Goal: Use online tool/utility: Utilize a website feature to perform a specific function

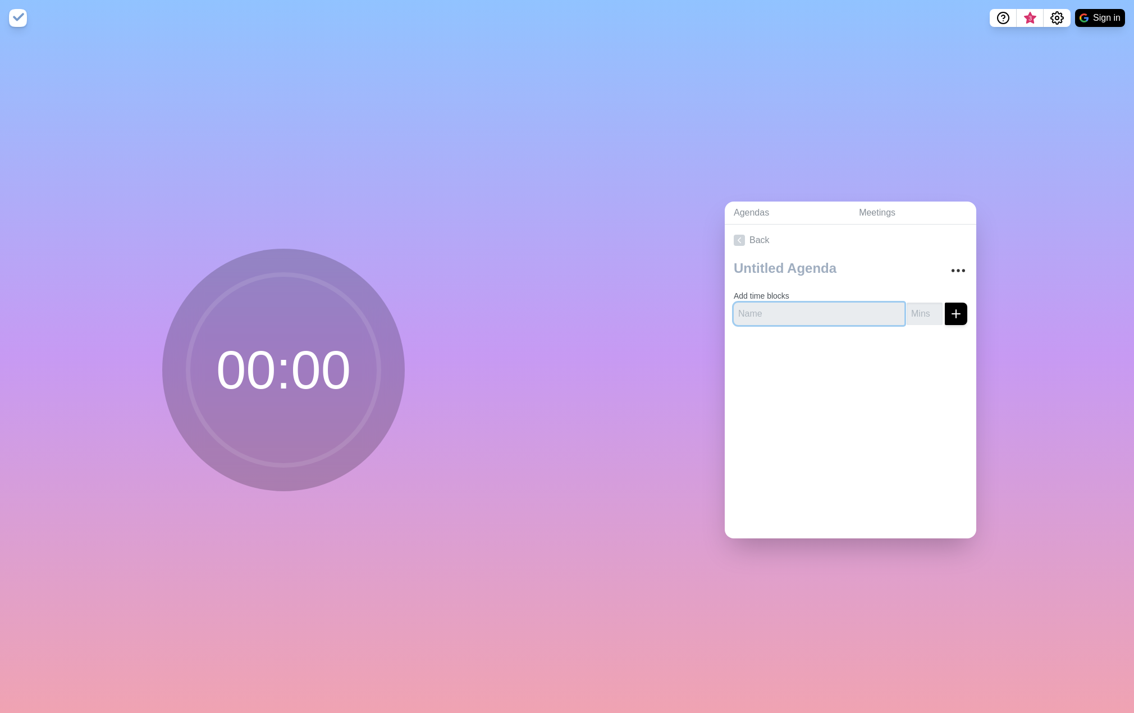
click at [764, 310] on input "text" at bounding box center [818, 313] width 171 height 22
paste input "1. CALL TO ORDER – GENERAL SESSION (5 min) 7:00 PM A. Welcome & Overview B. Goa…"
type input "1. CALL TO ORDER – GENERAL SESSION (5 min) 7:00 PM A. Welcome & Overview B. Goa…"
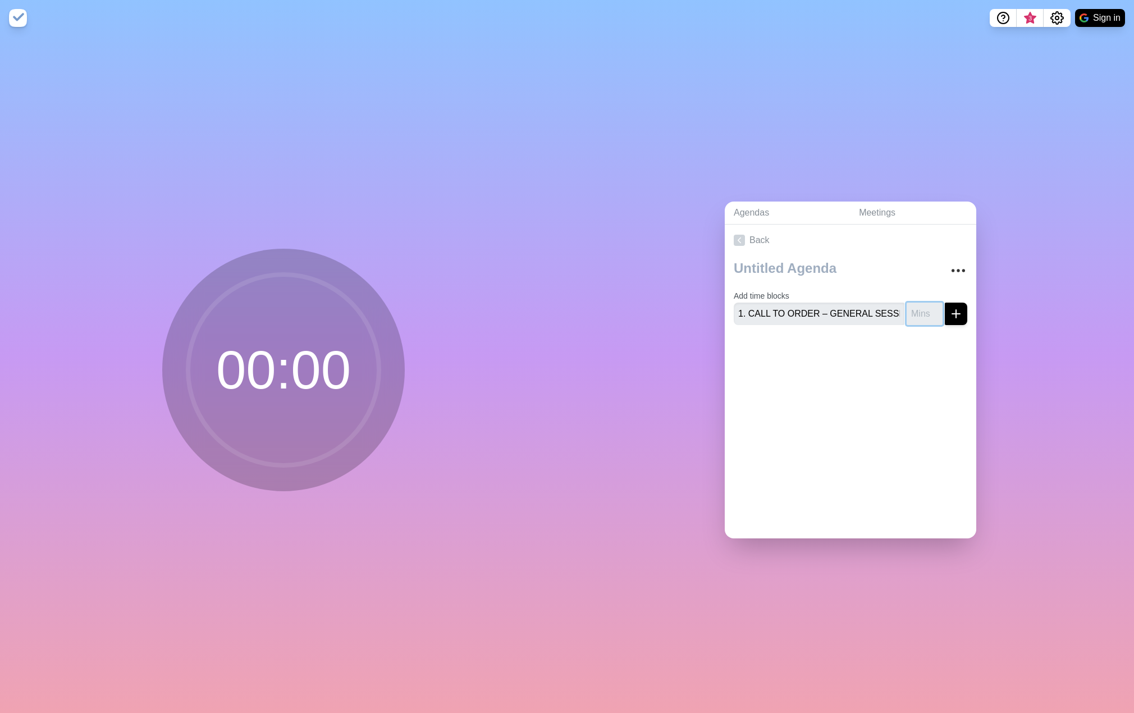
click at [906, 309] on input "number" at bounding box center [924, 313] width 36 height 22
type input "5"
click at [949, 309] on icon "submit" at bounding box center [955, 313] width 13 height 13
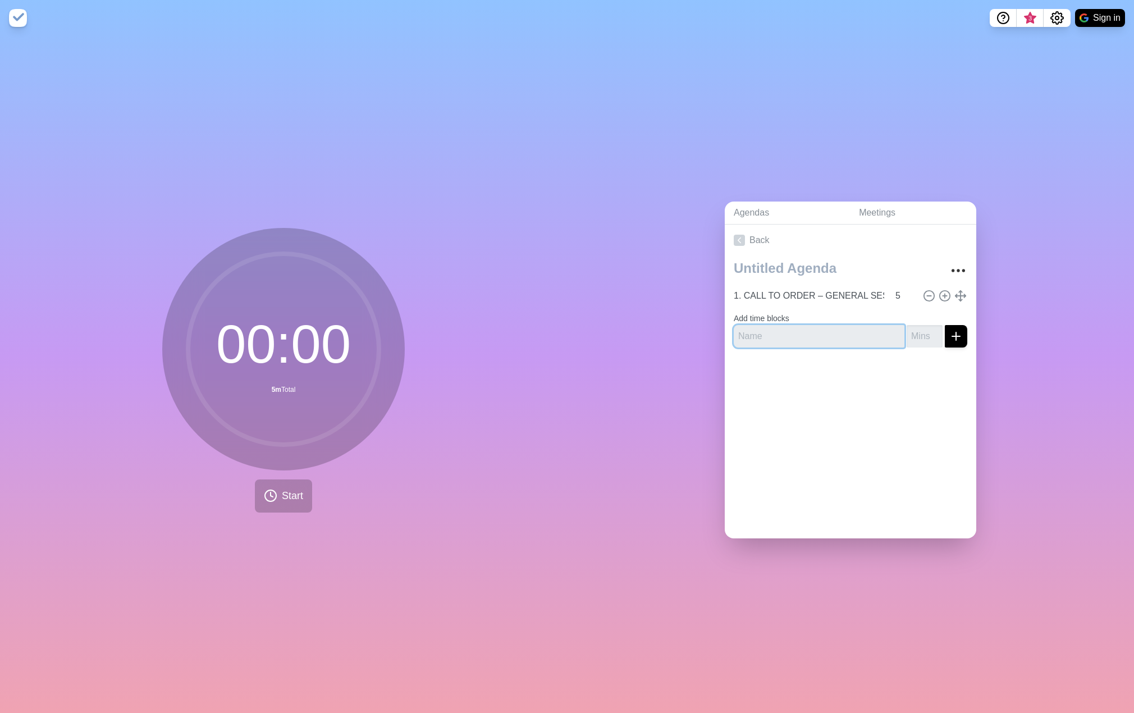
click at [781, 326] on input "text" at bounding box center [818, 336] width 171 height 22
paste input "ADMINISTRATIVE"
type input "ADMINISTRATIVE"
click at [944, 339] on button "submit" at bounding box center [955, 336] width 22 height 22
click at [923, 328] on input "1" at bounding box center [924, 336] width 36 height 22
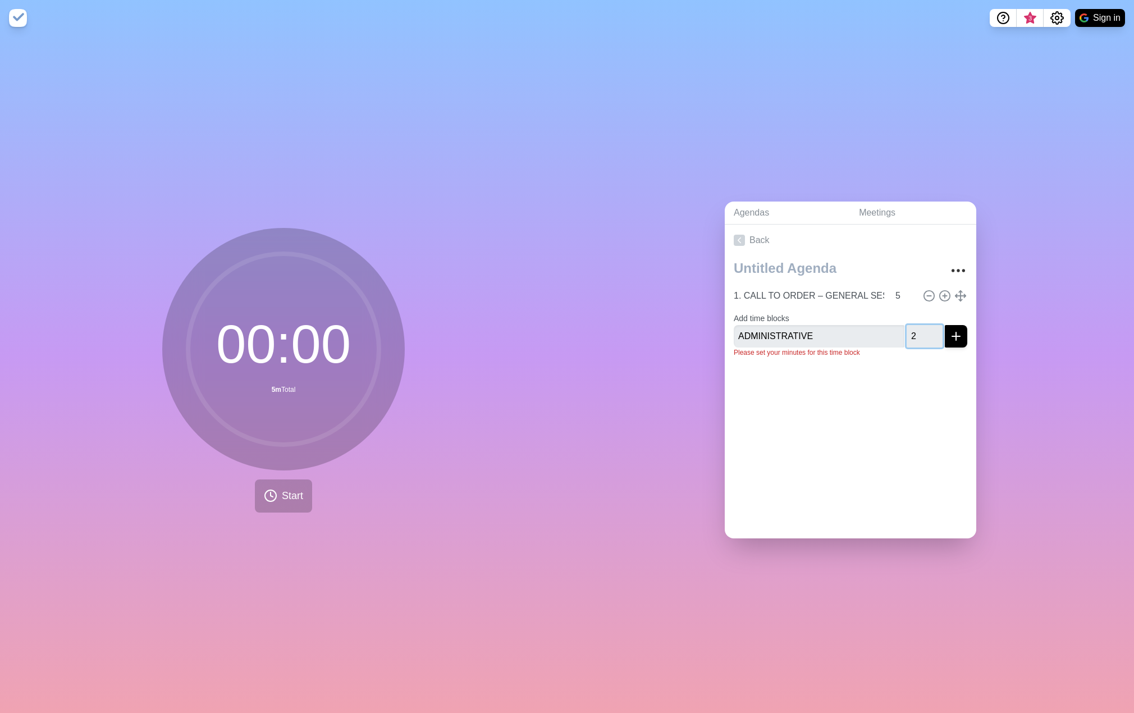
click at [923, 328] on input "2" at bounding box center [924, 336] width 36 height 22
click at [923, 328] on input "3" at bounding box center [924, 336] width 36 height 22
click at [923, 328] on input "4" at bounding box center [924, 336] width 36 height 22
type input "5"
click at [921, 325] on input "5" at bounding box center [924, 336] width 36 height 22
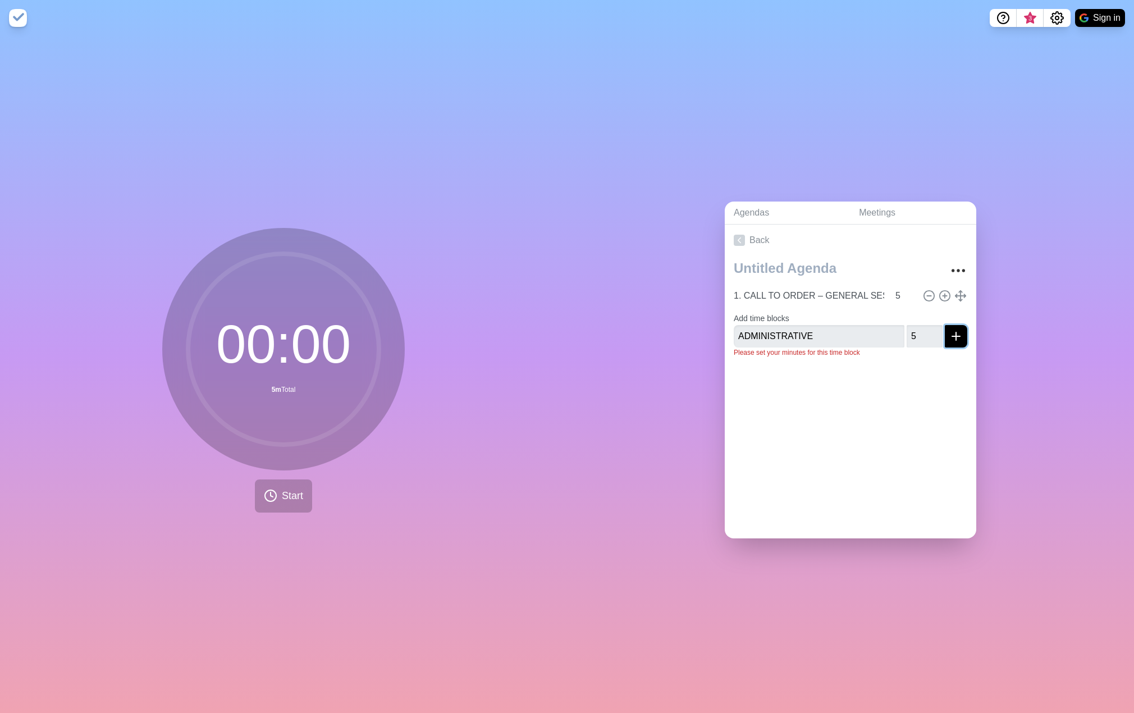
click at [956, 332] on line "submit" at bounding box center [956, 336] width 0 height 8
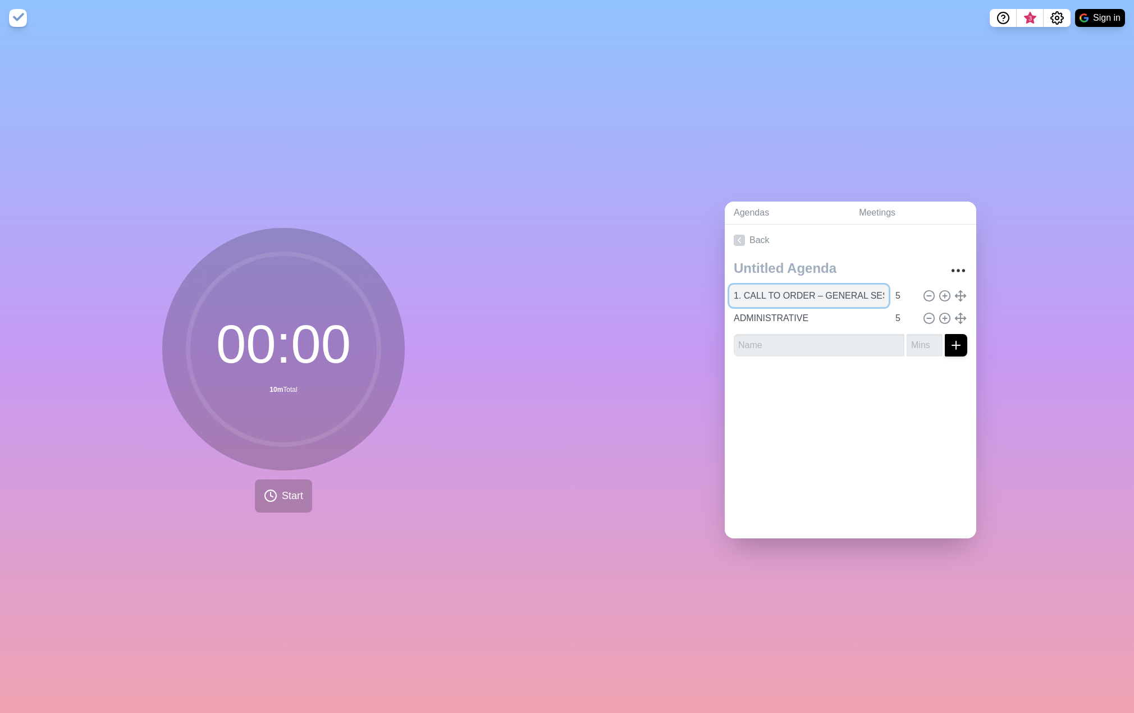
click at [776, 295] on input "1. CALL TO ORDER – GENERAL SESSION (5 min) 7:00 PM A. Welcome & Overview B. Goa…" at bounding box center [808, 296] width 159 height 22
drag, startPoint x: 739, startPoint y: 291, endPoint x: 664, endPoint y: 291, distance: 74.6
click at [664, 291] on div "Agendas Meetings Back 1. CALL TO ORDER – GENERAL SESSION (5 min) 7:00 PM A. Wel…" at bounding box center [850, 374] width 567 height 677
type input "CALL TO ORDER – GENERAL SESSION"
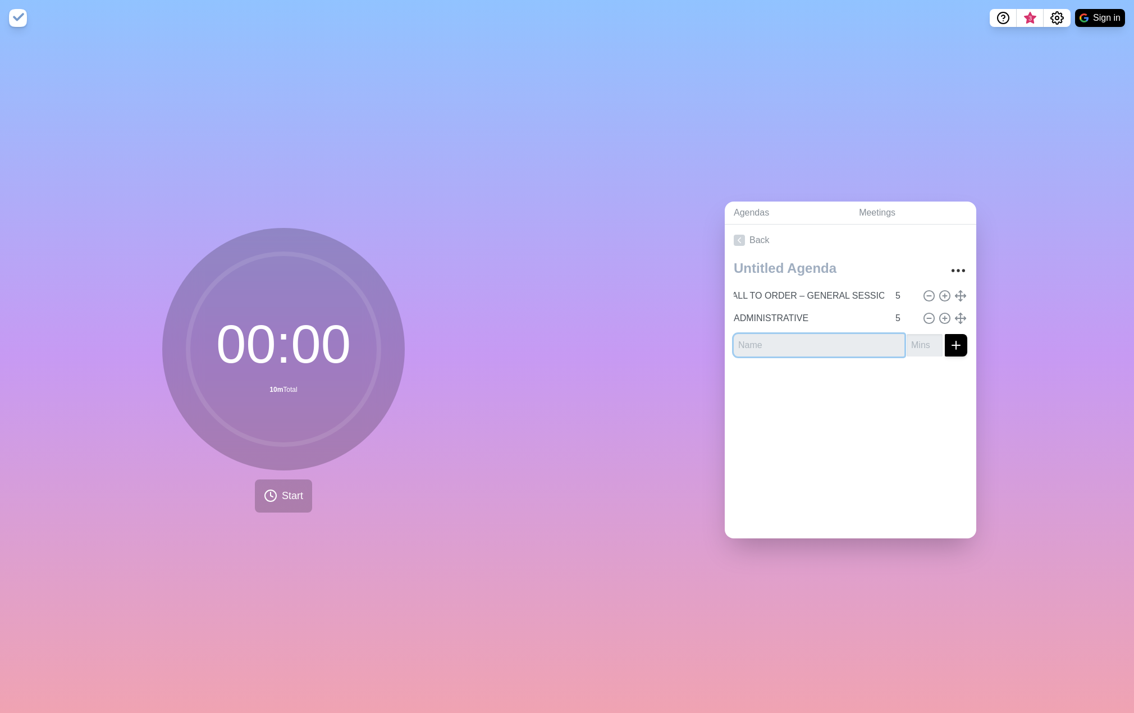
scroll to position [0, 0]
click at [749, 337] on input "text" at bounding box center [818, 345] width 171 height 22
click at [741, 387] on div at bounding box center [849, 387] width 251 height 45
click at [785, 337] on input "text" at bounding box center [818, 345] width 171 height 22
paste input "RECENT PROJECTS & UNFINISHED BUSINESS"
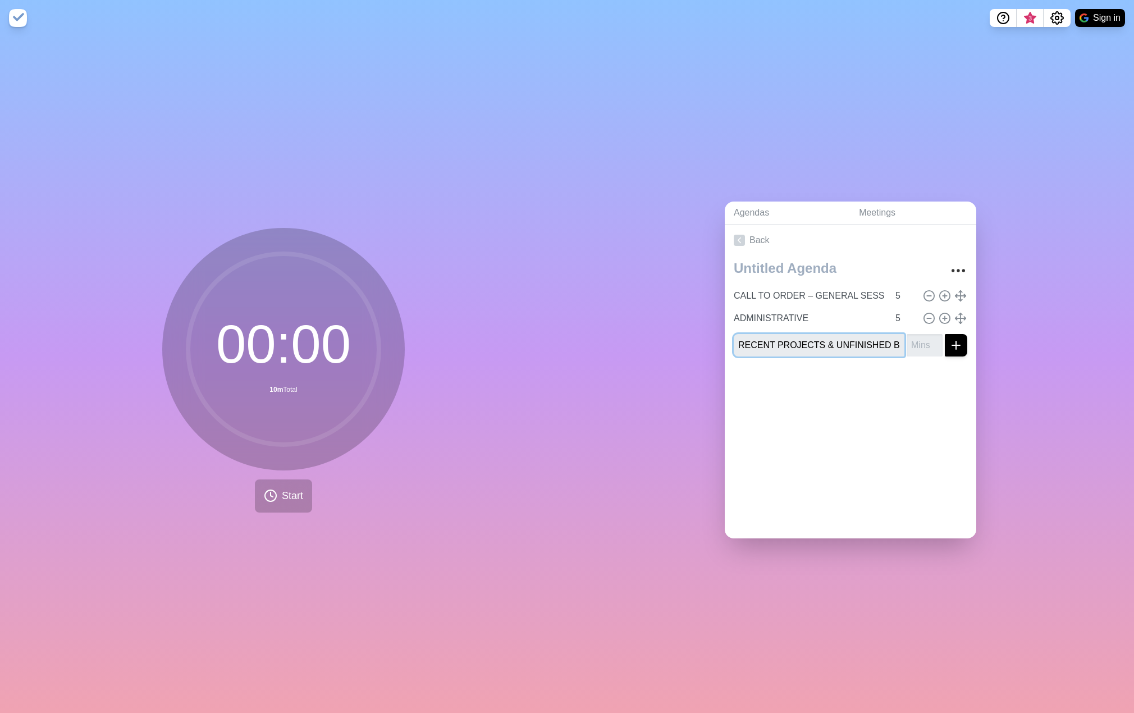
scroll to position [0, 25]
type input "RECENT PROJECTS & UNFINISHED BUSINESS"
click at [907, 346] on input "number" at bounding box center [924, 345] width 36 height 22
type input "20"
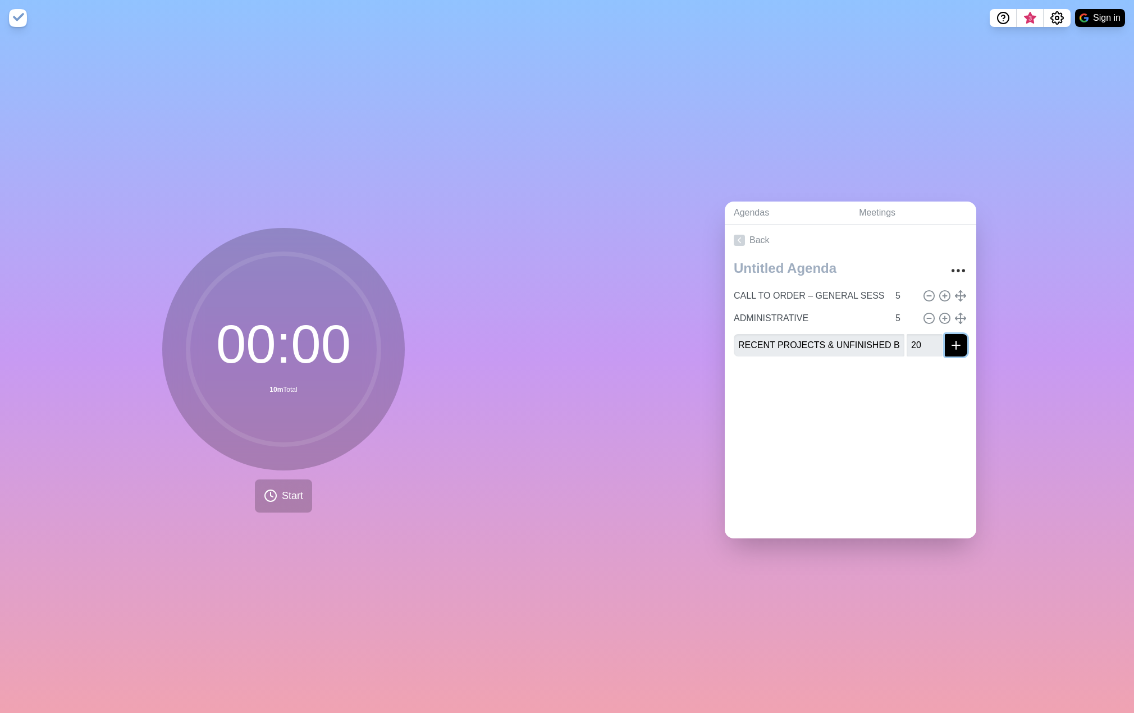
click at [952, 345] on line "submit" at bounding box center [956, 345] width 8 height 0
paste input "NEW BUSINESS"
type input "NEW BUSINESS"
click at [906, 361] on input "number" at bounding box center [924, 367] width 36 height 22
type input "20"
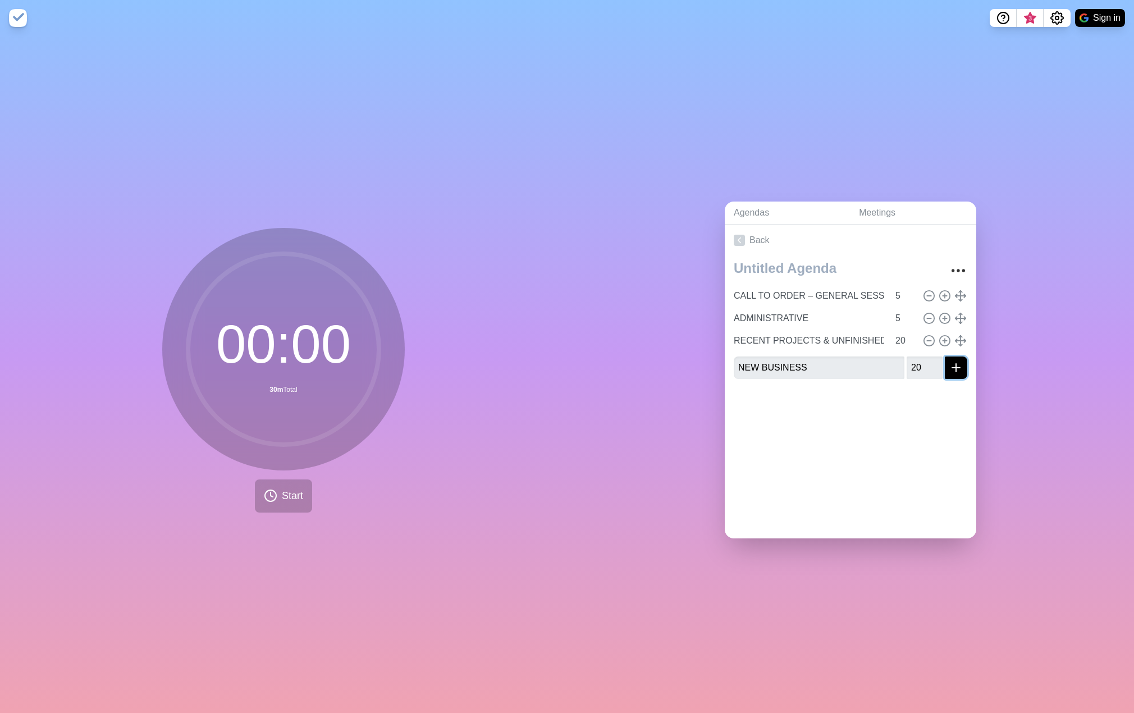
click at [949, 366] on icon "submit" at bounding box center [955, 367] width 13 height 13
paste input "GENERAL HOMEOWNER FORUM"
type input "GENERAL HOMEOWNER FORUM"
click at [949, 392] on icon "submit" at bounding box center [955, 389] width 13 height 13
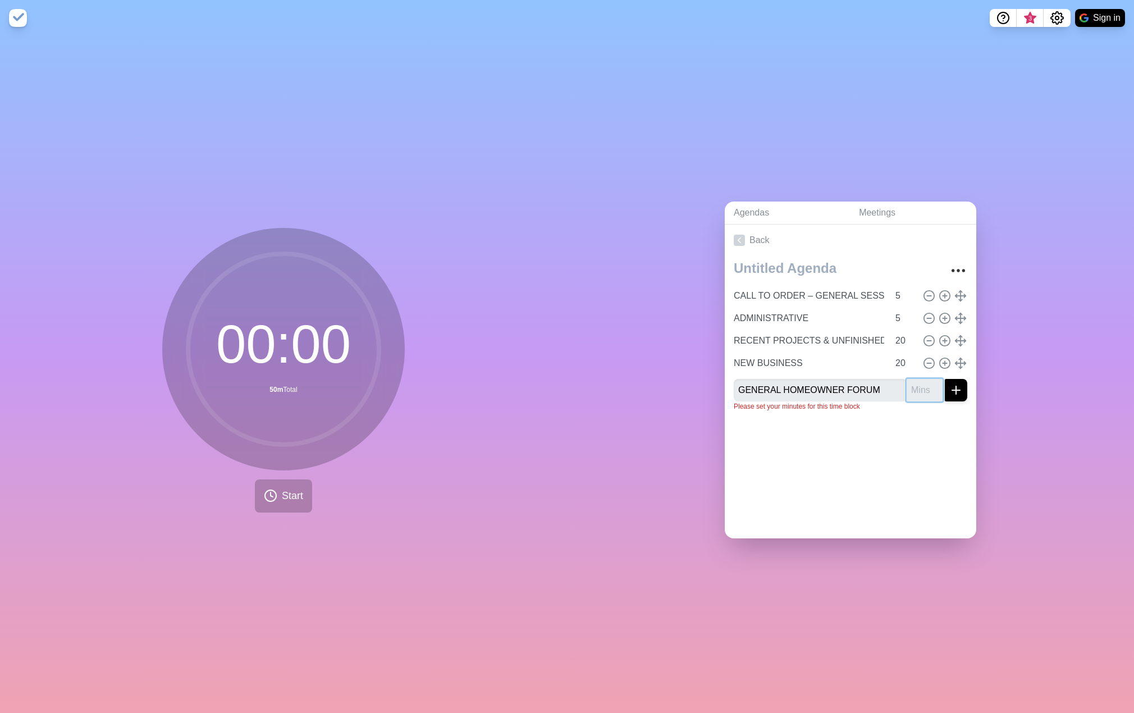
click at [914, 387] on input "number" at bounding box center [924, 390] width 36 height 22
type input "10"
click at [949, 389] on icon "submit" at bounding box center [955, 389] width 13 height 13
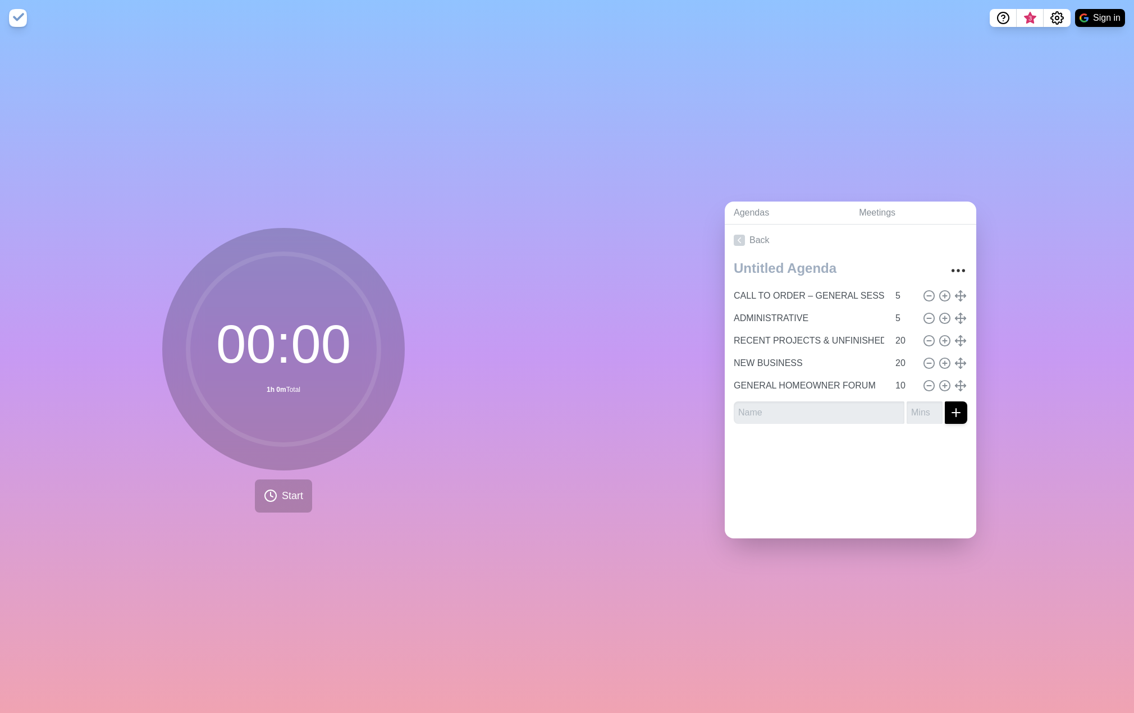
drag, startPoint x: 1029, startPoint y: 461, endPoint x: 1011, endPoint y: 465, distance: 18.4
click at [1029, 461] on div "Agendas Meetings Back CALL TO ORDER – GENERAL SESSION 5 ADMINISTRATIVE 5 RECENT…" at bounding box center [850, 374] width 567 height 677
click at [292, 491] on span "Start" at bounding box center [292, 495] width 21 height 15
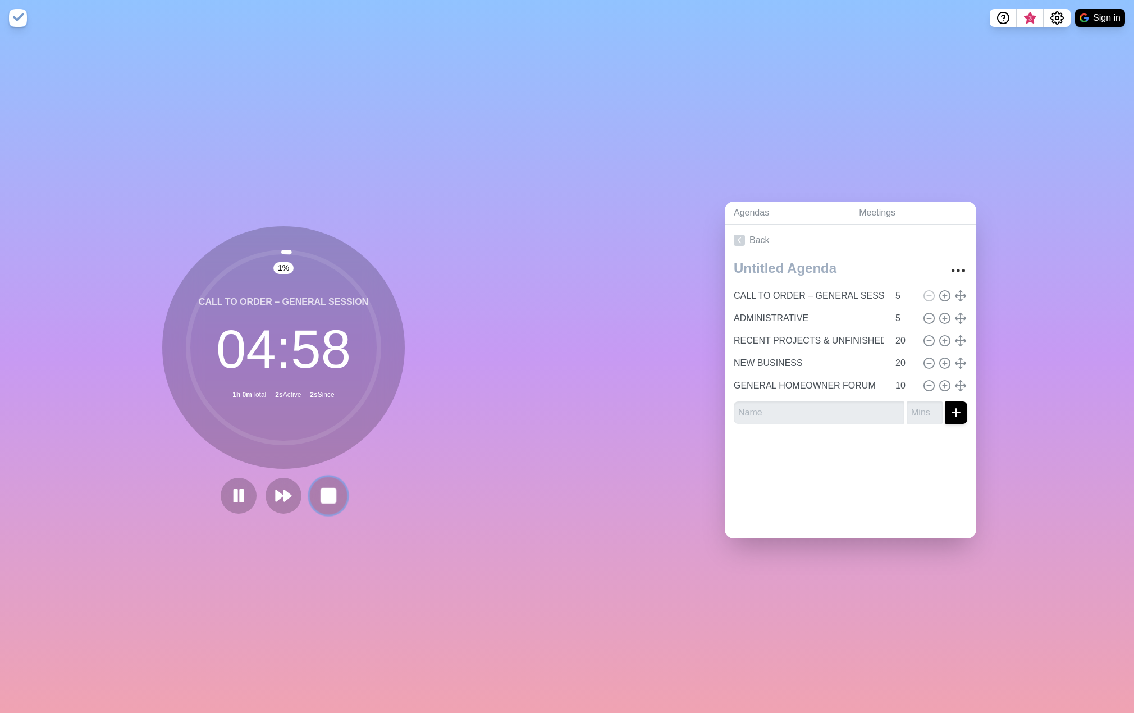
click at [325, 500] on icon at bounding box center [328, 495] width 19 height 19
